Goal: Check status: Check status

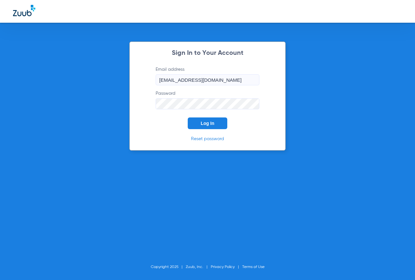
click at [201, 128] on button "Log In" at bounding box center [208, 123] width 40 height 12
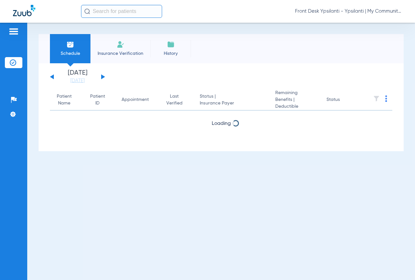
click at [119, 16] on input "text" at bounding box center [121, 11] width 81 height 13
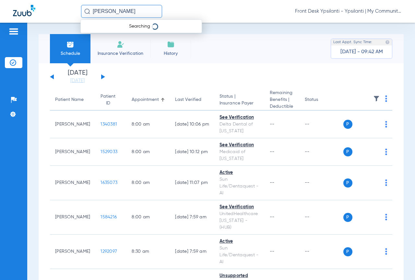
type input "[PERSON_NAME]"
click at [113, 35] on strong "[PERSON_NAME]" at bounding box center [104, 34] width 37 height 5
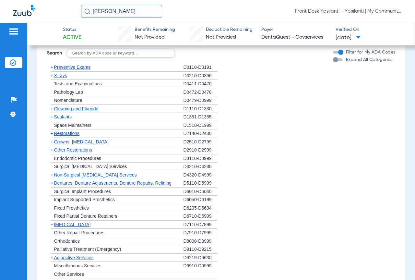
scroll to position [389, 0]
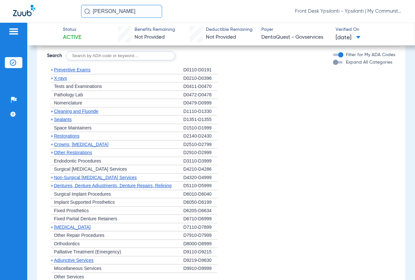
click at [53, 72] on span "+" at bounding box center [50, 70] width 7 height 8
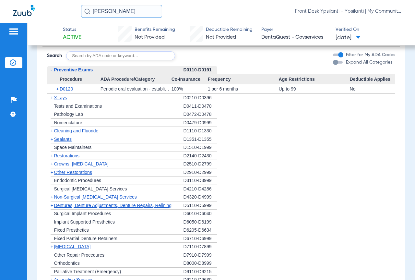
click at [56, 92] on span "+" at bounding box center [58, 88] width 4 height 9
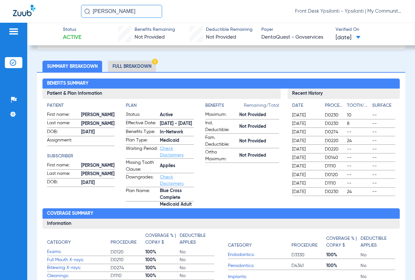
scroll to position [0, 0]
